Goal: Task Accomplishment & Management: Complete application form

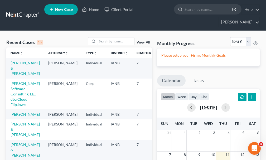
click at [104, 37] on input "search" at bounding box center [115, 41] width 37 height 8
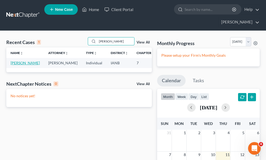
type input "[PERSON_NAME]"
click at [13, 61] on link "[PERSON_NAME]" at bounding box center [25, 63] width 29 height 4
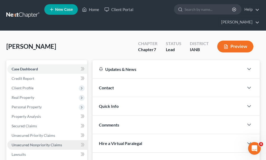
click at [29, 143] on span "Unsecured Nonpriority Claims" at bounding box center [37, 145] width 50 height 4
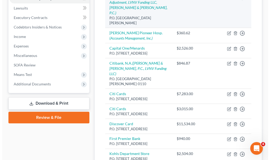
scroll to position [132, 0]
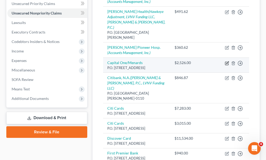
click at [227, 61] on icon "button" at bounding box center [227, 63] width 4 height 4
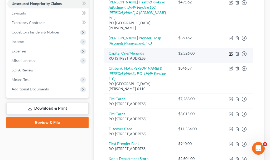
select select "46"
select select "2"
select select "0"
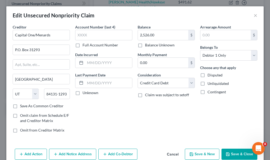
click at [77, 151] on button "Add Notice Address" at bounding box center [72, 154] width 47 height 11
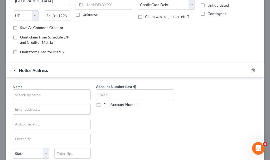
scroll to position [79, 0]
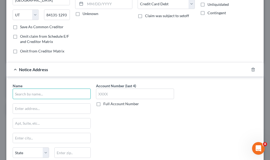
click at [60, 95] on input "text" at bounding box center [52, 94] width 78 height 11
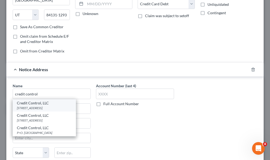
click at [40, 106] on div "Credit Control, LLC" at bounding box center [44, 103] width 55 height 5
type input "Credit Control, LLC"
type input "[STREET_ADDRESS]"
type input "Earth City"
select select "26"
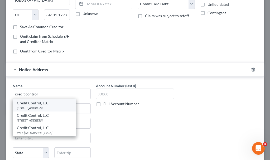
type input "63045"
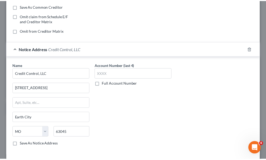
scroll to position [113, 0]
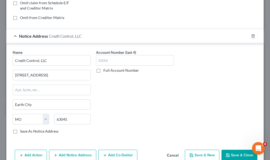
click at [230, 155] on button "Save & Close" at bounding box center [240, 155] width 36 height 11
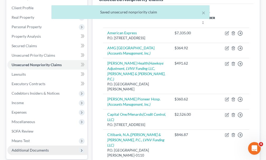
scroll to position [0, 0]
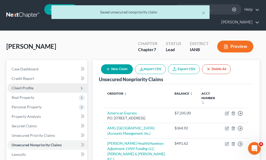
click at [16, 86] on span "Client Profile" at bounding box center [23, 88] width 22 height 4
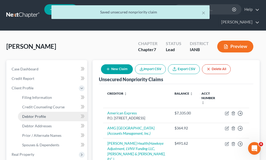
click at [33, 114] on span "Debtor Profile" at bounding box center [34, 116] width 24 height 4
select select "1"
select select "2"
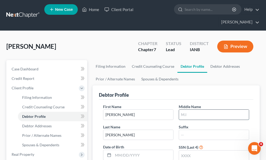
click at [185, 110] on input "text" at bounding box center [214, 115] width 70 height 10
type input "A."
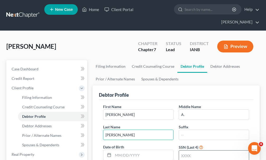
click at [197, 151] on input "text" at bounding box center [214, 156] width 70 height 10
type input "6632"
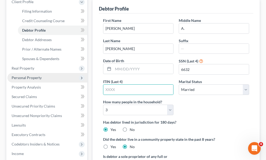
click at [23, 75] on span "Personal Property" at bounding box center [27, 77] width 30 height 4
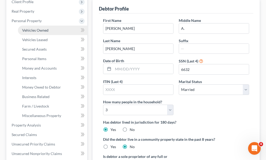
click at [29, 28] on span "Vehicles Owned" at bounding box center [35, 30] width 26 height 4
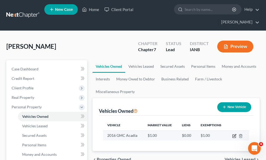
click at [235, 134] on icon "button" at bounding box center [234, 136] width 4 height 4
select select "0"
select select "10"
select select "0"
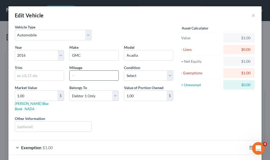
click at [86, 75] on input "text" at bounding box center [94, 76] width 49 height 10
type input "97000"
type input "15"
type input "15.00"
type input "150"
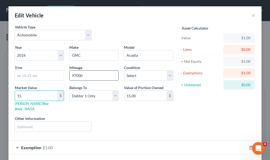
type input "150.00"
type input "1500"
type input "1,500.00"
type input "1,5000"
type input "15,000.00"
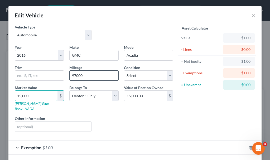
type input "15,000"
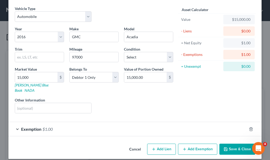
click at [46, 127] on span "$1.00" at bounding box center [47, 129] width 10 height 5
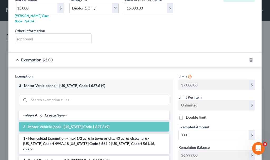
scroll to position [98, 0]
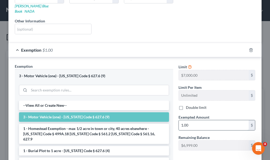
click at [193, 120] on input "1.00" at bounding box center [214, 125] width 70 height 10
type input "7,000"
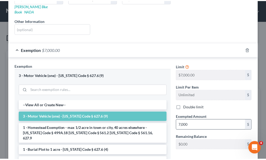
scroll to position [155, 0]
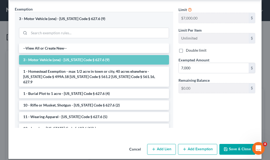
click at [228, 144] on button "Save & Close" at bounding box center [237, 149] width 36 height 11
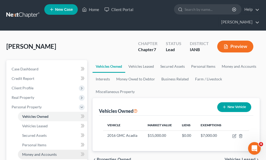
click at [31, 152] on span "Money and Accounts" at bounding box center [39, 154] width 35 height 4
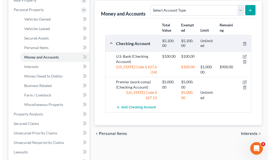
scroll to position [106, 0]
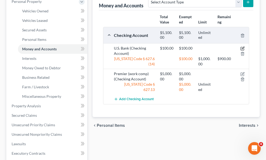
click at [242, 46] on icon "button" at bounding box center [243, 48] width 4 height 4
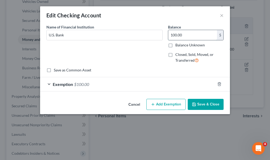
click at [190, 34] on input "100.00" at bounding box center [192, 35] width 49 height 10
type input "10"
click at [83, 83] on span "$100.00" at bounding box center [81, 84] width 15 height 5
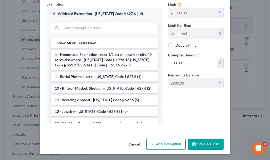
scroll to position [97, 0]
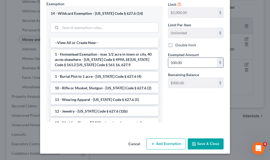
click at [185, 64] on input "100.00" at bounding box center [192, 63] width 49 height 10
type input "10"
click at [199, 142] on button "Save & Close" at bounding box center [206, 143] width 36 height 11
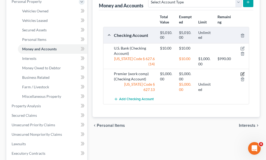
click at [241, 72] on icon "button" at bounding box center [243, 74] width 4 height 4
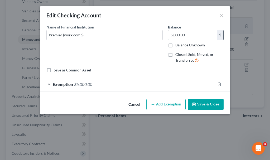
click at [193, 36] on input "5,000.00" at bounding box center [192, 35] width 49 height 10
type input "200"
click at [84, 84] on span "$5,000.00" at bounding box center [83, 84] width 18 height 5
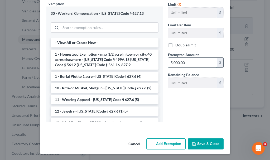
click at [191, 63] on input "5,000.00" at bounding box center [192, 63] width 49 height 10
type input "200"
click at [196, 142] on button "Save & Close" at bounding box center [206, 143] width 36 height 11
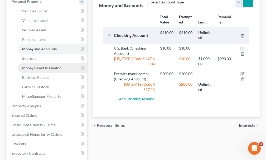
click at [34, 66] on span "Money Owed to Debtor" at bounding box center [41, 68] width 39 height 4
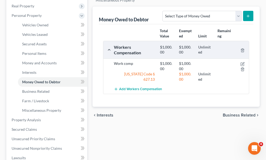
scroll to position [106, 0]
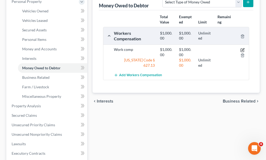
click at [242, 48] on icon "button" at bounding box center [243, 49] width 2 height 2
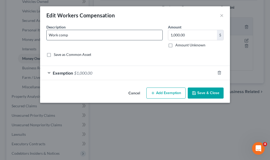
click at [88, 34] on input "Work comp" at bounding box center [105, 35] width 116 height 10
type input "Work comp (1) knee (2) shoulder"
click at [205, 93] on button "Save & Close" at bounding box center [206, 93] width 36 height 11
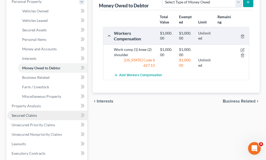
click at [27, 113] on span "Secured Claims" at bounding box center [24, 115] width 25 height 4
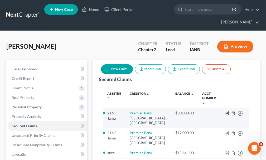
click at [226, 111] on icon "button" at bounding box center [227, 113] width 4 height 4
select select "16"
select select "3"
select select "10"
select select "2"
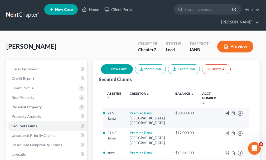
select select "0"
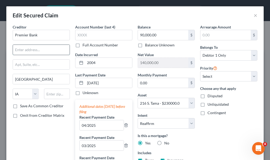
click at [31, 49] on input "text" at bounding box center [41, 50] width 57 height 10
type input "2"
type input "[STREET_ADDRESS]"
type input "51246"
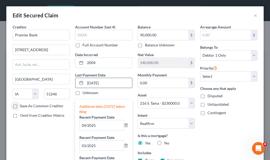
click at [114, 84] on input "[DATE]" at bounding box center [108, 83] width 47 height 10
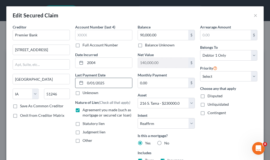
type input "[DATE]"
select select "3"
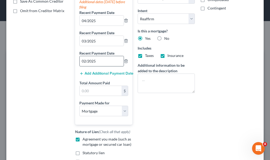
scroll to position [106, 0]
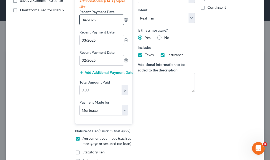
type input "[DATE]"
click at [98, 20] on input "04/2025" at bounding box center [102, 20] width 44 height 10
type input "08/2025"
click at [98, 43] on input "03/2025" at bounding box center [102, 40] width 44 height 10
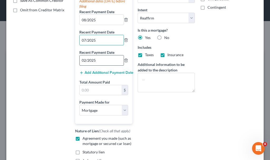
type input "07/2025"
click at [99, 62] on input "02/2025" at bounding box center [102, 60] width 44 height 10
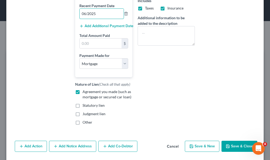
scroll to position [158, 0]
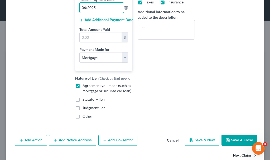
type input "06/2025"
click at [236, 155] on button "Next Claim" at bounding box center [245, 155] width 24 height 11
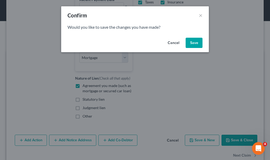
click at [193, 40] on button "Save" at bounding box center [194, 43] width 17 height 11
select select "16"
select select "3"
select select "2"
select select "0"
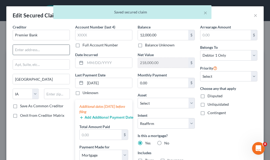
click at [32, 49] on input "text" at bounding box center [41, 50] width 57 height 10
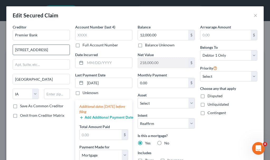
type input "[STREET_ADDRESS]"
type input "51246"
click at [111, 84] on input "[DATE]" at bounding box center [108, 83] width 47 height 10
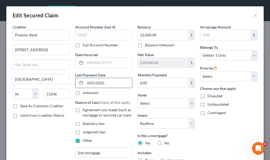
type input "[DATE]"
select select "3"
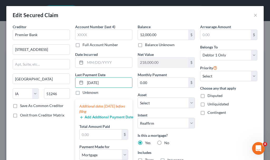
scroll to position [0, 0]
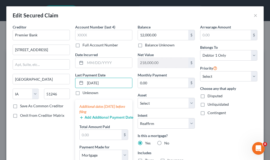
type input "[DATE]"
click at [102, 117] on button "Add Additional Payment Date" at bounding box center [103, 118] width 49 height 4
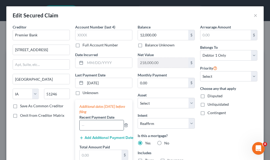
click at [98, 128] on input "text" at bounding box center [102, 125] width 44 height 10
type input "08/2025"
click at [97, 137] on button "Add Additional Payment Date" at bounding box center [103, 138] width 49 height 4
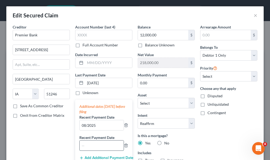
click at [97, 144] on input "text" at bounding box center [102, 146] width 44 height 10
type input "07/2025"
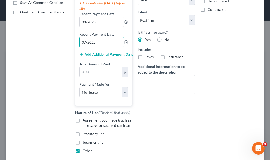
scroll to position [106, 0]
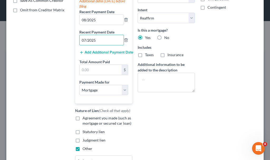
click at [92, 52] on button "Add Additional Payment Date" at bounding box center [103, 52] width 49 height 4
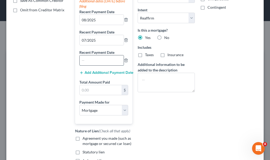
click at [93, 65] on input "text" at bounding box center [102, 60] width 44 height 10
type input "06/2025"
click at [83, 138] on label "Agreement you made (such as mortgage or secured car loan)" at bounding box center [108, 141] width 50 height 11
click at [85, 138] on input "Agreement you made (such as mortgage or secured car loan)" at bounding box center [86, 137] width 3 height 3
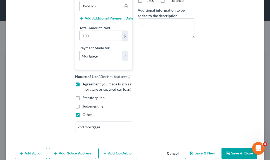
scroll to position [184, 0]
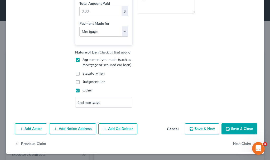
drag, startPoint x: 76, startPoint y: 60, endPoint x: 167, endPoint y: 84, distance: 94.3
click at [83, 60] on label "Agreement you made (such as mortgage or secured car loan)" at bounding box center [108, 62] width 50 height 11
click at [85, 60] on input "Agreement you made (such as mortgage or secured car loan)" at bounding box center [86, 58] width 3 height 3
checkbox input "false"
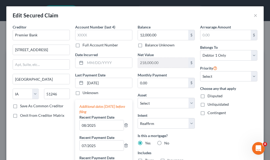
scroll to position [26, 0]
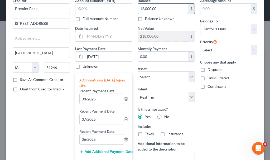
click at [163, 8] on input "12,000.00" at bounding box center [163, 9] width 50 height 10
type input "10,775.75"
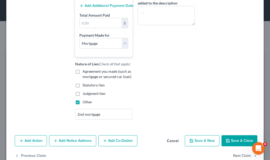
scroll to position [184, 0]
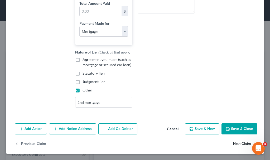
click at [236, 144] on button "Next Claim" at bounding box center [245, 144] width 24 height 11
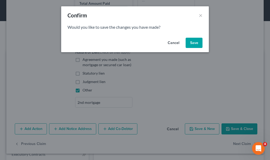
click at [194, 41] on button "Save" at bounding box center [194, 43] width 17 height 11
select select "0"
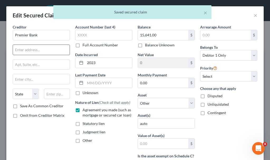
click at [30, 52] on input "text" at bounding box center [41, 50] width 57 height 10
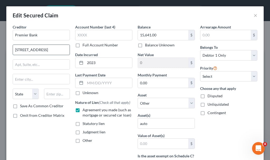
type input "[STREET_ADDRESS]"
type input "[GEOGRAPHIC_DATA]"
select select "16"
type input "51246"
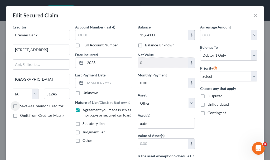
click at [162, 34] on input "15,641.00" at bounding box center [163, 35] width 50 height 10
type input "13,361.26"
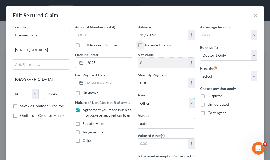
click at [154, 103] on select "Select Other Multiple Assets 2016 GMC Acadia - $15000.0 Jewelry - Wedding ring …" at bounding box center [166, 103] width 57 height 11
select select "2"
click at [138, 98] on select "Select Other Multiple Assets 2016 GMC Acadia - $15000.0 Jewelry - Wedding ring …" at bounding box center [166, 103] width 57 height 11
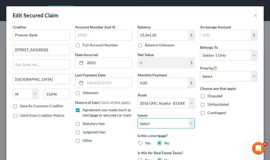
click at [156, 123] on select "Select Surrender Redeem Reaffirm Avoid Other" at bounding box center [166, 123] width 57 height 11
select select "2"
click at [138, 118] on select "Select Surrender Redeem Reaffirm Avoid Other" at bounding box center [166, 123] width 57 height 11
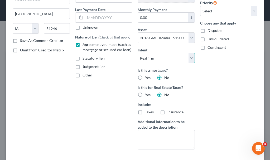
scroll to position [81, 0]
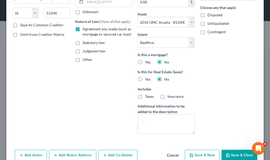
click at [229, 156] on button "Save & Close" at bounding box center [240, 155] width 36 height 11
select select
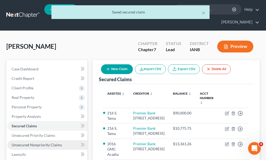
click at [19, 143] on span "Unsecured Nonpriority Claims" at bounding box center [37, 145] width 50 height 4
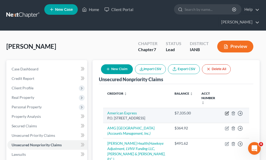
click at [226, 111] on icon "button" at bounding box center [227, 113] width 4 height 4
select select "45"
select select "2"
select select "0"
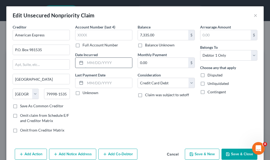
click at [103, 63] on input "text" at bounding box center [108, 63] width 47 height 10
type input "2023"
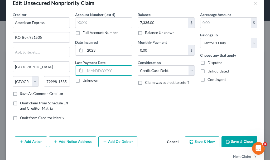
scroll to position [25, 0]
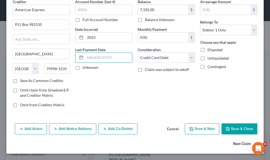
click at [233, 143] on button "Next Claim" at bounding box center [245, 144] width 24 height 11
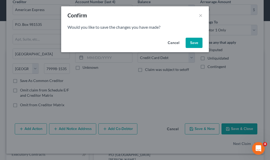
click at [195, 39] on button "Save" at bounding box center [194, 43] width 17 height 11
select select "9"
select select "0"
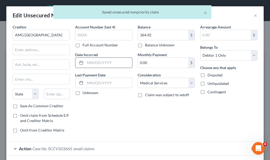
click at [105, 63] on input "text" at bounding box center [108, 63] width 47 height 10
click at [35, 48] on input "text" at bounding box center [41, 50] width 57 height 10
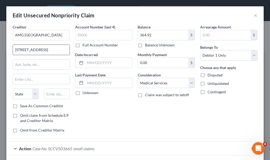
type input "[STREET_ADDRESS]"
type input "[GEOGRAPHIC_DATA]"
select select "16"
type input "51246"
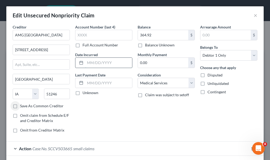
click at [94, 65] on input "text" at bounding box center [108, 63] width 47 height 10
type input "2022"
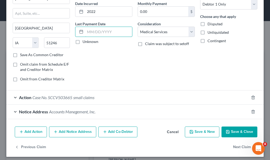
scroll to position [54, 0]
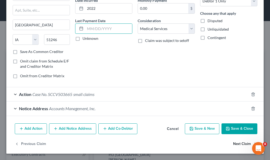
click at [237, 143] on button "Next Claim" at bounding box center [245, 143] width 24 height 11
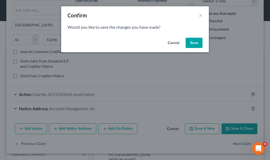
click at [192, 42] on button "Save" at bounding box center [194, 43] width 17 height 11
select select "43"
select select "9"
select select "0"
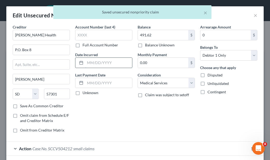
click at [97, 63] on input "text" at bounding box center [108, 63] width 47 height 10
type input "2023"
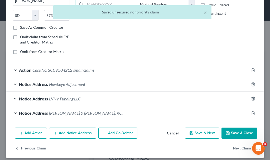
scroll to position [83, 0]
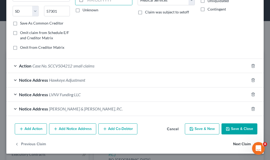
click at [233, 144] on button "Next Claim" at bounding box center [245, 144] width 24 height 11
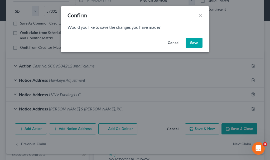
click at [193, 39] on button "Save" at bounding box center [194, 43] width 17 height 11
select select "9"
select select "0"
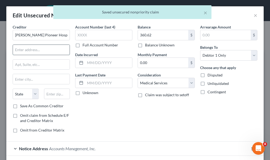
click at [29, 52] on input "text" at bounding box center [41, 50] width 57 height 10
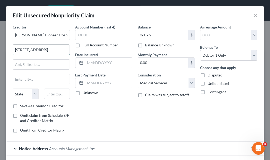
type input "[STREET_ADDRESS]"
type input "[GEOGRAPHIC_DATA]"
select select "16"
type input "51246"
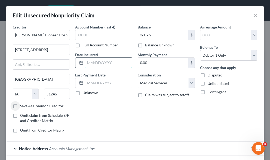
click at [103, 64] on input "text" at bounding box center [108, 63] width 47 height 10
type input "2023"
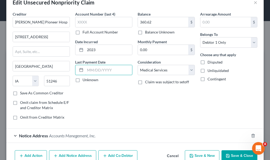
scroll to position [40, 0]
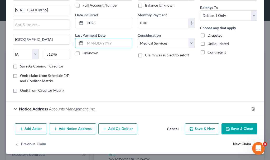
click at [233, 144] on button "Next Claim" at bounding box center [245, 144] width 24 height 11
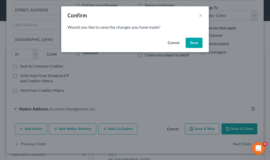
click at [194, 44] on button "Save" at bounding box center [194, 43] width 17 height 11
select select "46"
select select "2"
select select "0"
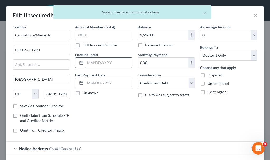
click at [103, 62] on input "text" at bounding box center [108, 63] width 47 height 10
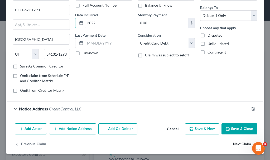
type input "2022"
click at [233, 145] on button "Next Claim" at bounding box center [245, 144] width 24 height 11
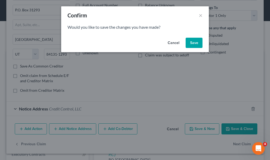
click at [193, 42] on button "Save" at bounding box center [194, 43] width 17 height 11
select select "26"
select select "2"
select select "0"
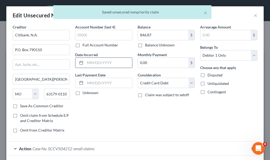
click at [103, 61] on input "text" at bounding box center [108, 63] width 47 height 10
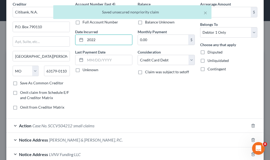
scroll to position [69, 0]
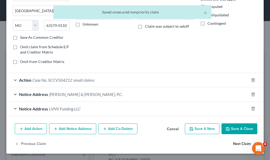
type input "2022"
click at [233, 143] on button "Next Claim" at bounding box center [245, 143] width 24 height 11
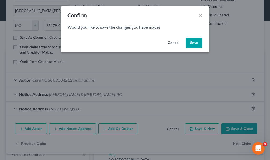
click at [193, 43] on button "Save" at bounding box center [194, 43] width 17 height 11
select select "43"
select select "2"
select select "0"
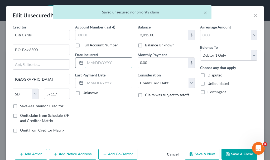
click at [106, 64] on input "text" at bounding box center [108, 63] width 47 height 10
type input "2022"
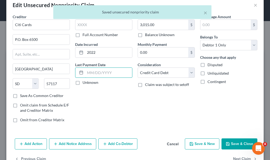
scroll to position [25, 0]
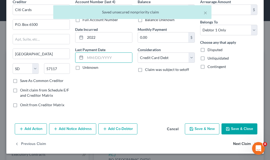
click at [234, 143] on button "Next Claim" at bounding box center [245, 144] width 24 height 11
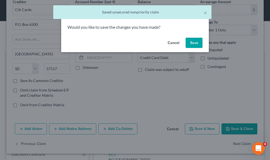
click at [193, 42] on button "Save" at bounding box center [194, 43] width 17 height 11
select select "43"
select select "2"
select select "0"
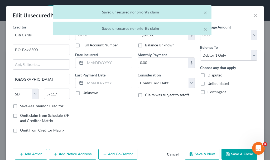
type input "0"
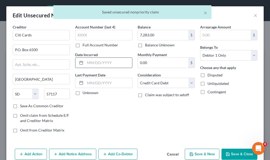
click at [101, 64] on input "text" at bounding box center [108, 63] width 47 height 10
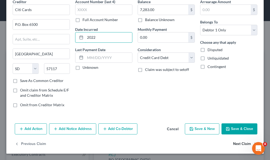
type input "2022"
click at [233, 144] on button "Next Claim" at bounding box center [245, 144] width 24 height 11
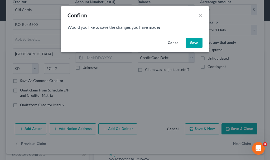
click at [190, 41] on button "Save" at bounding box center [194, 43] width 17 height 11
select select "46"
select select "2"
select select "0"
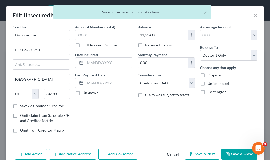
type input "0"
click at [103, 63] on input "text" at bounding box center [108, 63] width 47 height 10
type input "2022"
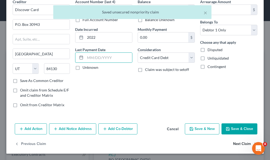
click at [237, 143] on button "Next Claim" at bounding box center [245, 144] width 24 height 11
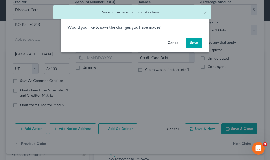
click at [192, 42] on button "Save" at bounding box center [194, 43] width 17 height 11
select select "43"
select select "2"
select select "0"
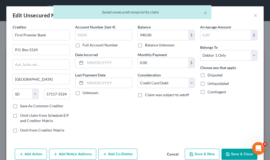
type input "0"
click at [107, 58] on div at bounding box center [103, 63] width 57 height 11
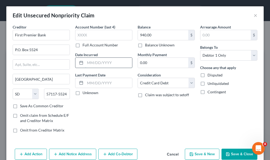
click at [94, 63] on input "text" at bounding box center [108, 63] width 47 height 10
type input "2022"
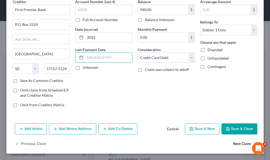
click at [235, 144] on button "Next Claim" at bounding box center [245, 144] width 24 height 11
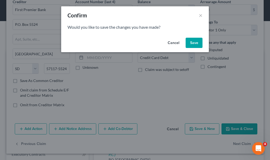
click at [193, 41] on button "Save" at bounding box center [194, 43] width 17 height 11
select select "52"
select select "2"
select select "0"
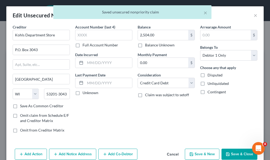
type input "0"
click at [92, 63] on input "text" at bounding box center [108, 63] width 47 height 10
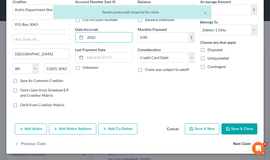
type input "2022"
click at [237, 144] on button "Next Claim" at bounding box center [245, 144] width 24 height 11
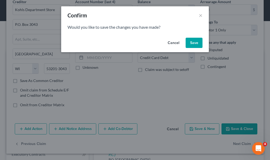
click at [194, 42] on button "Save" at bounding box center [194, 43] width 17 height 11
select select "16"
select select "0"
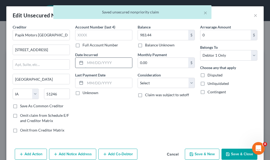
click at [111, 63] on input "text" at bounding box center [108, 63] width 47 height 10
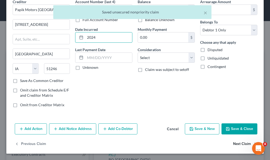
type input "2024"
click at [233, 144] on button "Next Claim" at bounding box center [245, 144] width 24 height 11
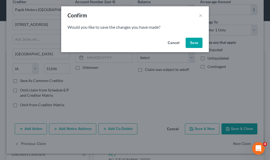
click at [193, 41] on button "Save" at bounding box center [194, 43] width 17 height 11
select select "10"
select select "0"
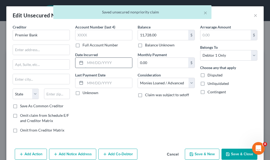
click at [105, 63] on input "text" at bounding box center [108, 63] width 47 height 10
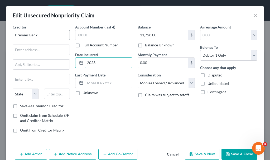
type input "2023"
click at [42, 36] on input "Premier Bank" at bounding box center [41, 35] width 57 height 11
type input "Premier Bank Card"
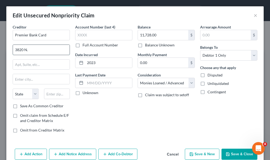
type input "[STREET_ADDRESS][PERSON_NAME]"
click at [35, 80] on input "text" at bounding box center [41, 79] width 57 height 10
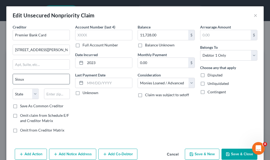
type input "[GEOGRAPHIC_DATA]"
type input "57104"
select select "43"
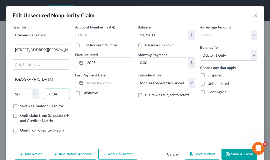
click at [60, 95] on input "57104" at bounding box center [57, 94] width 26 height 11
type input "57107"
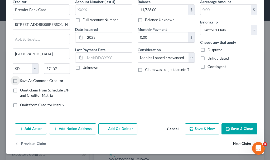
click at [233, 144] on button "Next Claim" at bounding box center [245, 144] width 24 height 11
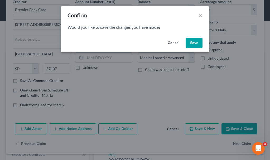
click at [193, 42] on button "Save" at bounding box center [194, 43] width 17 height 11
select select "16"
select select "9"
select select "0"
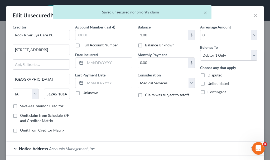
type input "0"
click at [113, 62] on input "text" at bounding box center [108, 63] width 47 height 10
type input "2024"
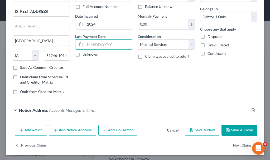
scroll to position [40, 0]
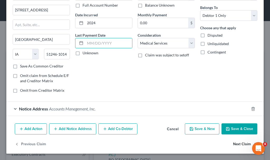
click at [233, 145] on button "Next Claim" at bounding box center [245, 144] width 24 height 11
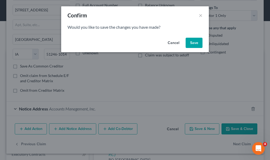
drag, startPoint x: 194, startPoint y: 41, endPoint x: 133, endPoint y: 54, distance: 61.5
click at [194, 41] on button "Save" at bounding box center [194, 43] width 17 height 11
select select "43"
select select "9"
select select "0"
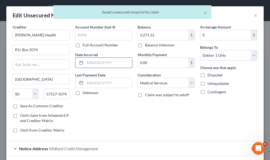
click at [106, 62] on input "text" at bounding box center [108, 63] width 47 height 10
type input "2024"
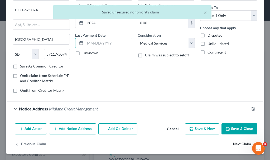
click at [233, 144] on button "Next Claim" at bounding box center [245, 144] width 24 height 11
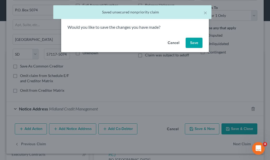
click at [197, 42] on button "Save" at bounding box center [194, 43] width 17 height 11
select select "28"
select select "10"
select select "0"
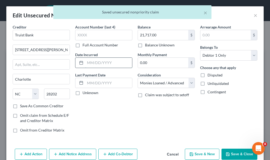
click at [93, 61] on input "text" at bounding box center [108, 63] width 47 height 10
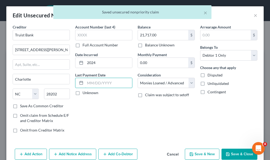
scroll to position [25, 0]
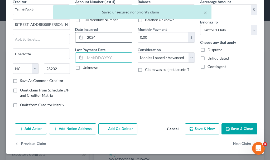
click at [99, 37] on input "2024" at bounding box center [108, 37] width 47 height 10
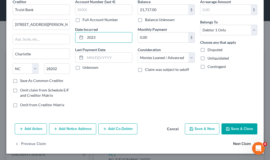
type input "2023"
click at [234, 142] on button "Next Claim" at bounding box center [245, 144] width 24 height 11
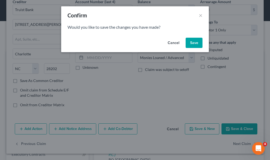
click at [193, 42] on button "Save" at bounding box center [194, 43] width 17 height 11
select select "28"
select select "2"
select select "0"
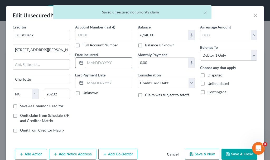
click at [97, 62] on input "text" at bounding box center [108, 63] width 47 height 10
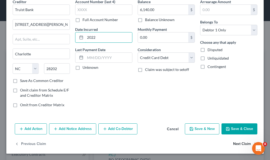
type input "2022"
click at [233, 144] on button "Next Claim" at bounding box center [245, 144] width 24 height 11
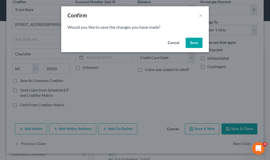
click at [191, 44] on button "Save" at bounding box center [194, 43] width 17 height 11
type input "0"
select select "29"
select select "2"
select select "0"
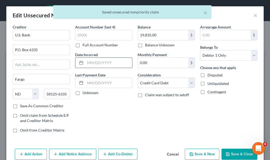
click at [102, 63] on input "text" at bounding box center [108, 63] width 47 height 10
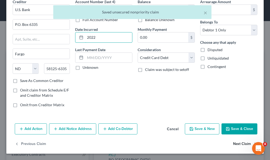
type input "2022"
click at [234, 145] on button "Next Claim" at bounding box center [245, 144] width 24 height 11
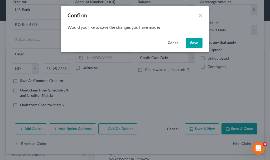
click at [194, 40] on button "Save" at bounding box center [194, 43] width 17 height 11
select select "29"
select select "2"
select select "0"
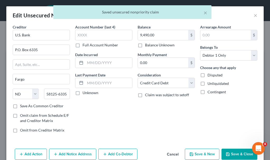
type input "0"
click at [100, 63] on input "text" at bounding box center [108, 63] width 47 height 10
type input "2022"
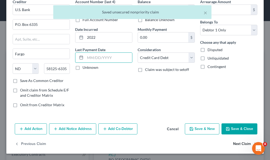
click at [233, 144] on button "Next Claim" at bounding box center [245, 144] width 24 height 11
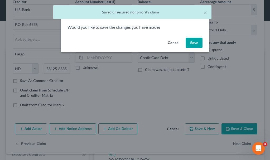
click at [195, 42] on button "Save" at bounding box center [194, 43] width 17 height 11
select select "33"
select select "19"
select select "0"
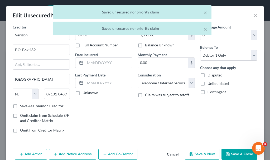
type input "0"
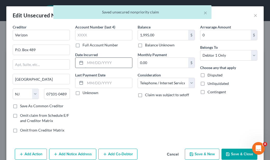
click at [101, 62] on input "text" at bounding box center [108, 63] width 47 height 10
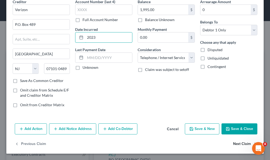
type input "2023"
click at [235, 144] on button "Next Claim" at bounding box center [245, 144] width 24 height 11
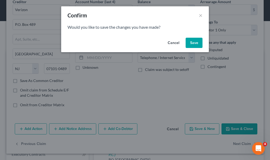
click at [194, 41] on button "Save" at bounding box center [194, 43] width 17 height 11
select select "16"
select select "2"
select select "0"
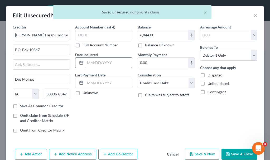
click at [114, 64] on input "text" at bounding box center [108, 63] width 47 height 10
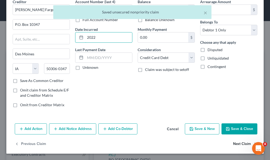
type input "2022"
click at [234, 142] on button "Next Claim" at bounding box center [245, 144] width 24 height 11
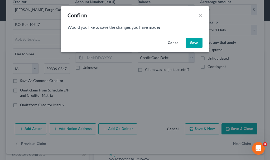
click at [195, 40] on button "Save" at bounding box center [194, 43] width 17 height 11
select select "16"
select select "2"
select select "0"
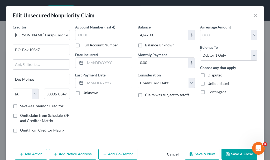
type input "0"
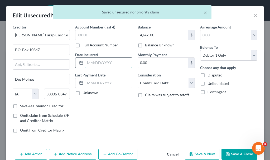
click at [106, 64] on input "text" at bounding box center [108, 63] width 47 height 10
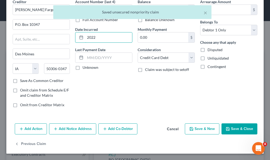
type input "2022"
click at [228, 129] on button "Save & Close" at bounding box center [240, 128] width 36 height 11
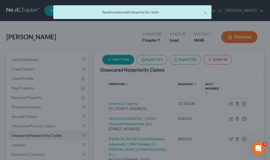
type input "0"
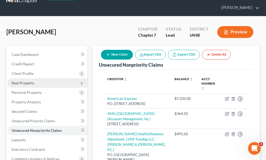
scroll to position [26, 0]
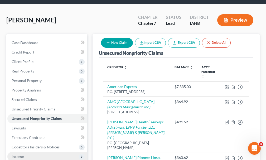
click at [15, 154] on span "Income" at bounding box center [18, 156] width 12 height 4
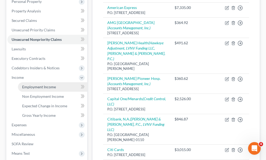
click at [34, 85] on span "Employment Income" at bounding box center [39, 87] width 34 height 4
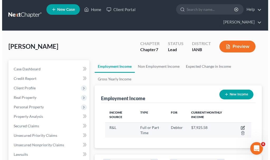
scroll to position [73, 157]
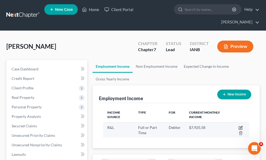
click at [241, 126] on icon "button" at bounding box center [241, 128] width 4 height 4
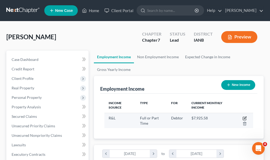
select select "0"
select select "16"
select select "3"
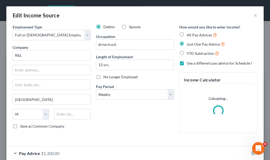
scroll to position [74, 159]
click at [117, 92] on select "Select Monthly Twice Monthly Every Other Week Weekly" at bounding box center [135, 94] width 78 height 11
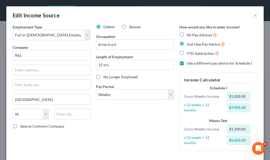
click at [120, 136] on div "Debtor Spouse Occupation drive truck Length of Employment 12 yrs. No Longer Emp…" at bounding box center [134, 89] width 83 height 131
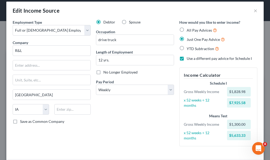
scroll to position [0, 0]
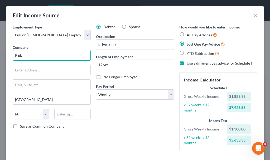
click at [38, 56] on input "R&L" at bounding box center [52, 55] width 78 height 11
type input "R&L Carriers"
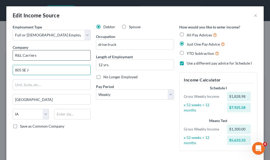
type input "805 SE J"
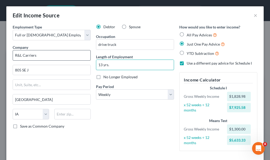
type input "13 yrs."
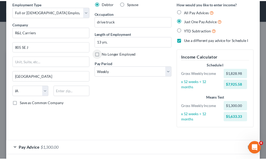
scroll to position [62, 0]
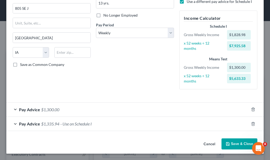
click at [232, 144] on button "Save & Close" at bounding box center [240, 143] width 36 height 11
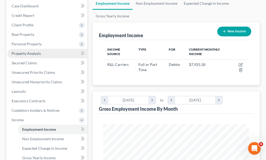
scroll to position [79, 0]
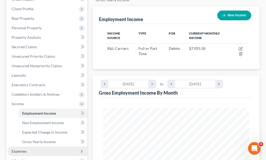
click at [14, 149] on span "Expenses" at bounding box center [19, 151] width 15 height 4
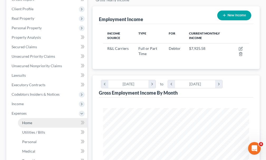
click at [25, 121] on span "Home" at bounding box center [27, 123] width 10 height 4
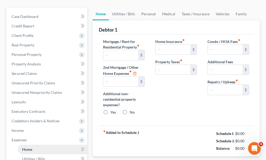
type input "700.00"
type input "180.00"
radio input "true"
type input "0.00"
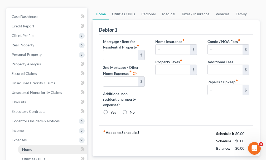
type input "0.00"
type input "200.00"
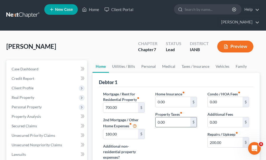
click at [166, 117] on input "0.00" at bounding box center [173, 122] width 35 height 10
type input "250"
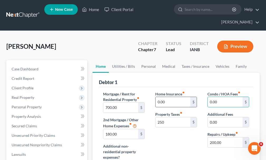
click at [169, 97] on input "0.00" at bounding box center [173, 102] width 35 height 10
type input "155"
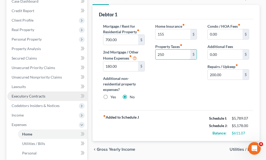
scroll to position [79, 0]
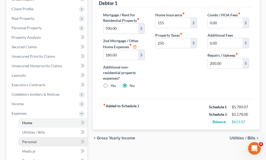
click at [29, 140] on span "Personal" at bounding box center [29, 142] width 15 height 4
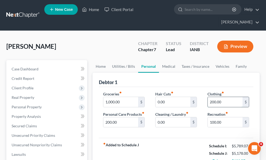
click at [229, 97] on input "200.00" at bounding box center [225, 102] width 35 height 10
type input "250.00"
type input "150"
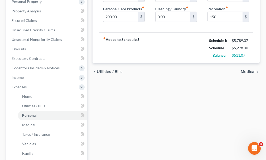
scroll to position [187, 0]
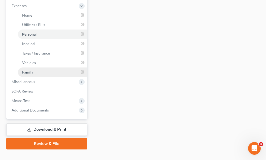
click at [24, 70] on span "Family" at bounding box center [27, 72] width 11 height 4
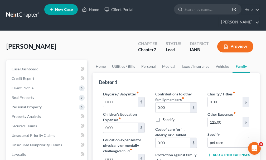
click at [220, 153] on button "Add Other Expenses" at bounding box center [229, 155] width 42 height 4
click at [221, 158] on input "0.00" at bounding box center [225, 163] width 35 height 10
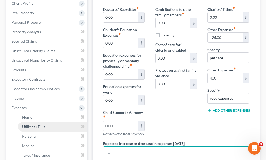
scroll to position [81, 0]
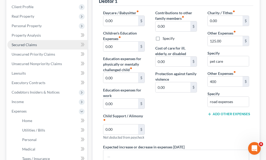
click at [28, 42] on span "Secured Claims" at bounding box center [24, 44] width 25 height 4
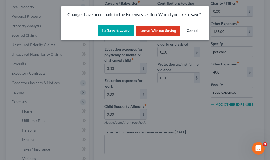
click at [116, 29] on button "Save & Leave" at bounding box center [116, 30] width 36 height 11
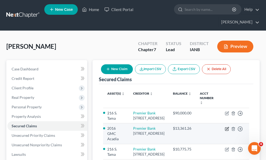
click at [227, 127] on icon "button" at bounding box center [227, 128] width 2 height 2
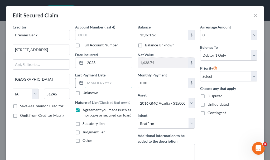
click at [91, 83] on input "text" at bounding box center [108, 83] width 47 height 10
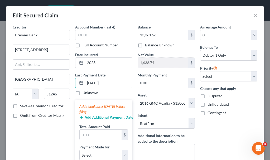
click at [95, 117] on button "Add Additional Payment Date" at bounding box center [103, 118] width 49 height 4
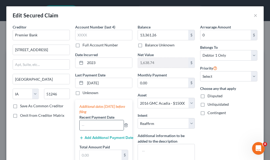
click at [95, 125] on input "text" at bounding box center [102, 125] width 44 height 10
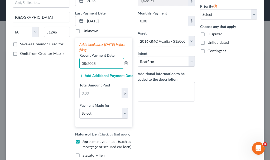
scroll to position [79, 0]
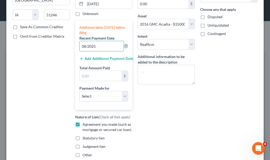
click at [96, 57] on button "Add Additional Payment Date" at bounding box center [103, 59] width 49 height 4
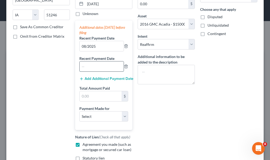
click at [97, 66] on input "text" at bounding box center [102, 66] width 44 height 10
click at [92, 78] on button "Add Additional Payment Date" at bounding box center [103, 79] width 49 height 4
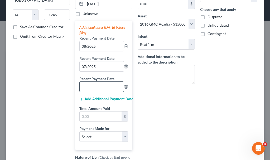
click at [91, 91] on input "text" at bounding box center [102, 87] width 44 height 10
click at [94, 118] on input "text" at bounding box center [101, 117] width 42 height 10
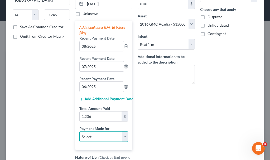
click at [96, 137] on select "Select Car Credit Card Loan Repayment Mortgage Other Suppliers Or Vendors" at bounding box center [103, 136] width 49 height 11
click at [79, 131] on select "Select Car Credit Card Loan Repayment Mortgage Other Suppliers Or Vendors" at bounding box center [103, 136] width 49 height 11
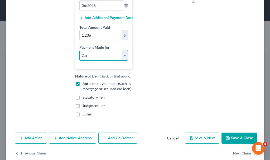
scroll to position [170, 0]
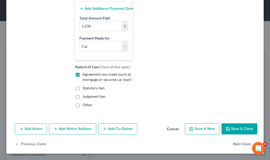
click at [227, 127] on button "Save & Close" at bounding box center [240, 128] width 36 height 11
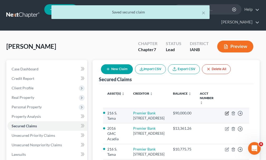
click at [227, 111] on icon "button" at bounding box center [227, 113] width 4 height 4
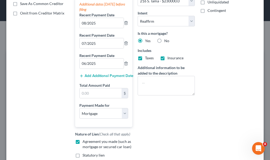
scroll to position [106, 0]
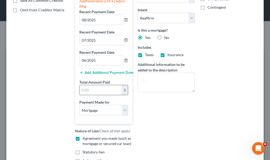
click at [94, 88] on input "text" at bounding box center [101, 90] width 42 height 10
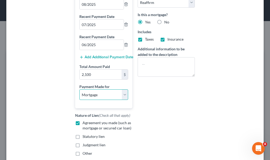
scroll to position [170, 0]
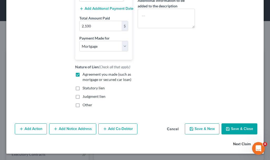
click at [233, 144] on button "Next Claim" at bounding box center [245, 144] width 24 height 11
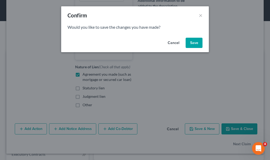
click at [193, 41] on button "Save" at bounding box center [194, 43] width 17 height 11
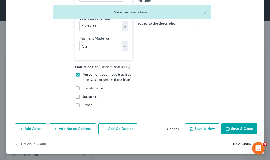
click at [233, 144] on button "Next Claim" at bounding box center [245, 144] width 24 height 11
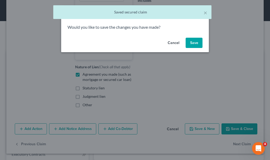
click at [194, 42] on button "Save" at bounding box center [194, 43] width 17 height 11
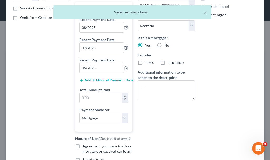
scroll to position [106, 0]
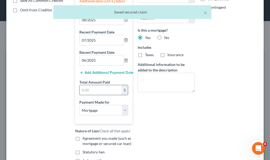
click at [96, 89] on input "text" at bounding box center [101, 90] width 42 height 10
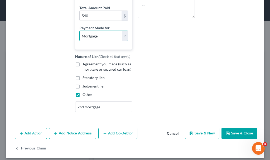
scroll to position [184, 0]
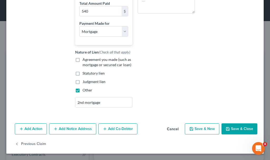
click at [225, 126] on button "Save & Close" at bounding box center [240, 128] width 36 height 11
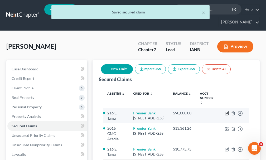
click at [228, 112] on icon "button" at bounding box center [227, 113] width 2 height 2
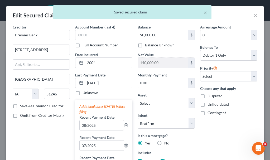
scroll to position [170, 0]
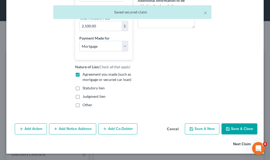
click at [234, 143] on button "Next Claim" at bounding box center [245, 144] width 24 height 11
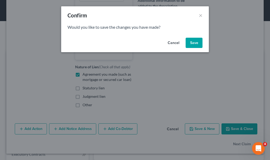
click at [190, 41] on button "Save" at bounding box center [194, 43] width 17 height 11
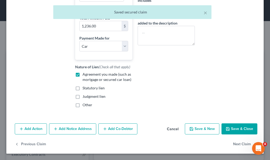
click at [236, 128] on button "Save & Close" at bounding box center [240, 128] width 36 height 11
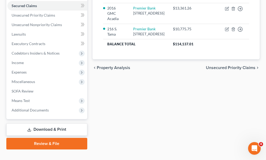
click at [45, 123] on link "Download & Print" at bounding box center [46, 129] width 81 height 12
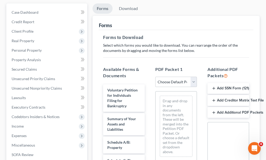
scroll to position [106, 0]
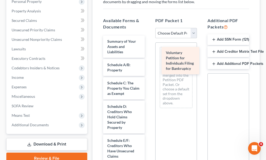
drag, startPoint x: 117, startPoint y: 35, endPoint x: 175, endPoint y: 56, distance: 62.2
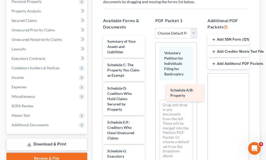
drag, startPoint x: 114, startPoint y: 56, endPoint x: 177, endPoint y: 90, distance: 72.0
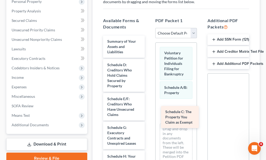
drag, startPoint x: 118, startPoint y: 58, endPoint x: 176, endPoint y: 114, distance: 80.8
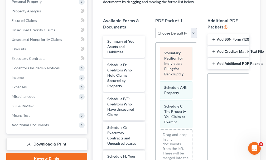
scroll to position [23, 0]
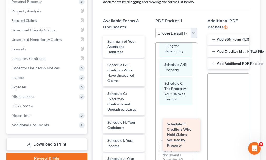
drag, startPoint x: 111, startPoint y: 58, endPoint x: 169, endPoint y: 126, distance: 88.7
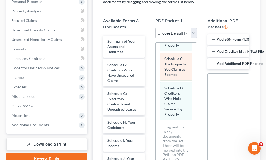
scroll to position [63, 0]
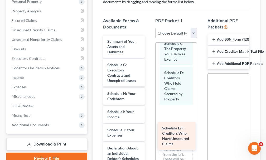
drag, startPoint x: 119, startPoint y: 56, endPoint x: 173, endPoint y: 129, distance: 90.3
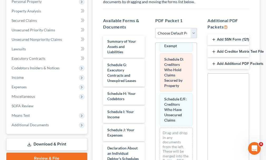
scroll to position [103, 0]
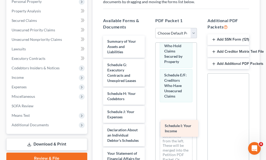
drag, startPoint x: 114, startPoint y: 104, endPoint x: 171, endPoint y: 127, distance: 62.1
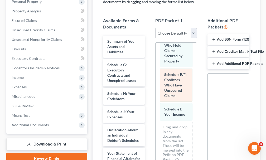
scroll to position [127, 0]
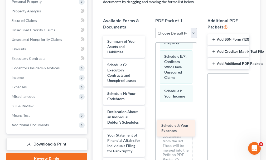
drag, startPoint x: 114, startPoint y: 102, endPoint x: 169, endPoint y: 125, distance: 58.8
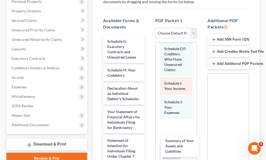
drag, startPoint x: 115, startPoint y: 34, endPoint x: 180, endPoint y: 105, distance: 95.8
click at [149, 142] on div "Summary of Your Assets and Liabilities Summary of Your Assets and Liabilities S…" at bounding box center [124, 160] width 50 height 249
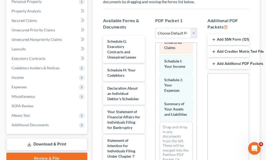
scroll to position [180, 0]
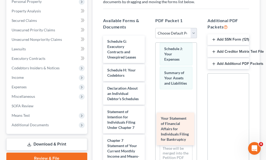
drag, startPoint x: 112, startPoint y: 122, endPoint x: 165, endPoint y: 124, distance: 53.6
click at [149, 128] on div "Your Statement of Financial Affairs for Individuals Filing for Bankruptcy Sched…" at bounding box center [124, 146] width 50 height 221
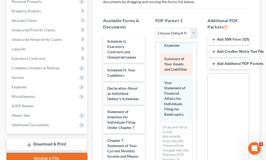
scroll to position [225, 0]
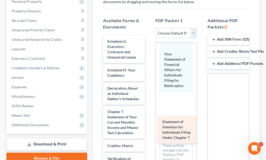
drag, startPoint x: 116, startPoint y: 121, endPoint x: 171, endPoint y: 130, distance: 55.9
click at [149, 130] on div "Statement of Intention for Individuals Filing Under Chapter 7 Schedule G: Execu…" at bounding box center [124, 132] width 50 height 192
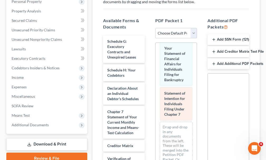
scroll to position [270, 0]
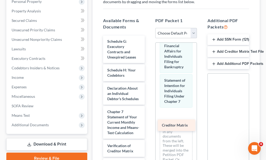
drag, startPoint x: 114, startPoint y: 154, endPoint x: 168, endPoint y: 128, distance: 60.0
click at [149, 127] on div "Creditor Matrix Schedule G: Executory Contracts and Unexpired Leases Schedule H…" at bounding box center [124, 125] width 50 height 179
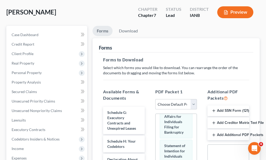
scroll to position [0, 0]
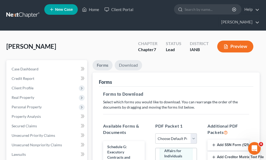
click at [128, 60] on link "Download" at bounding box center [128, 65] width 27 height 10
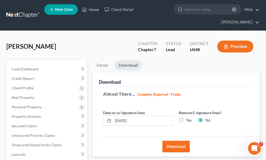
click at [173, 141] on button "Download" at bounding box center [175, 147] width 27 height 12
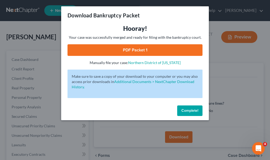
click at [97, 52] on link "PDF Packet 1" at bounding box center [135, 50] width 135 height 12
click at [185, 109] on span "Complete!" at bounding box center [189, 110] width 17 height 4
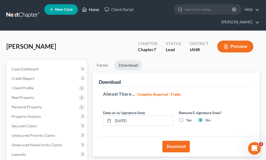
click at [93, 10] on link "Home" at bounding box center [90, 9] width 22 height 9
